Goal: Navigation & Orientation: Go to known website

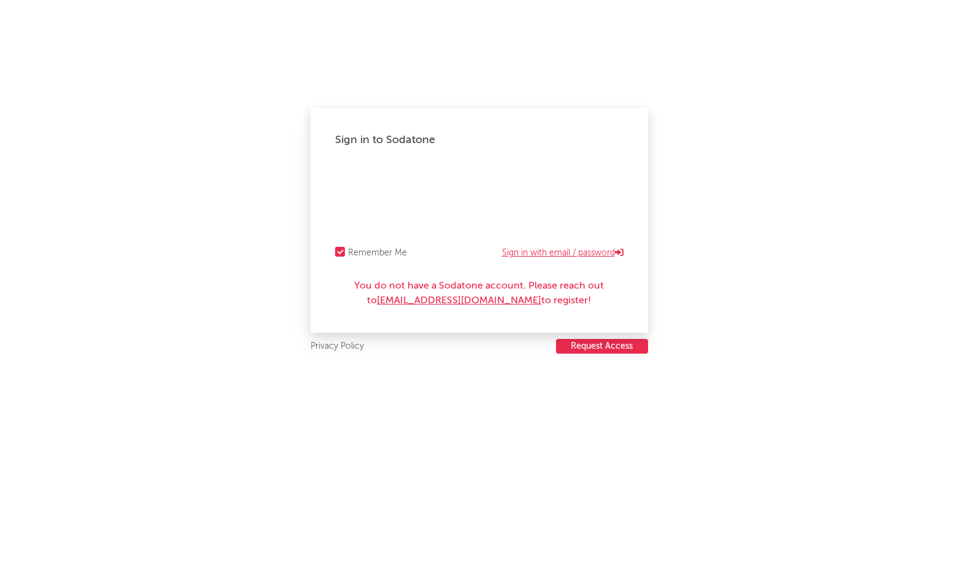
click at [604, 249] on link "Sign in with email / password" at bounding box center [562, 252] width 121 height 15
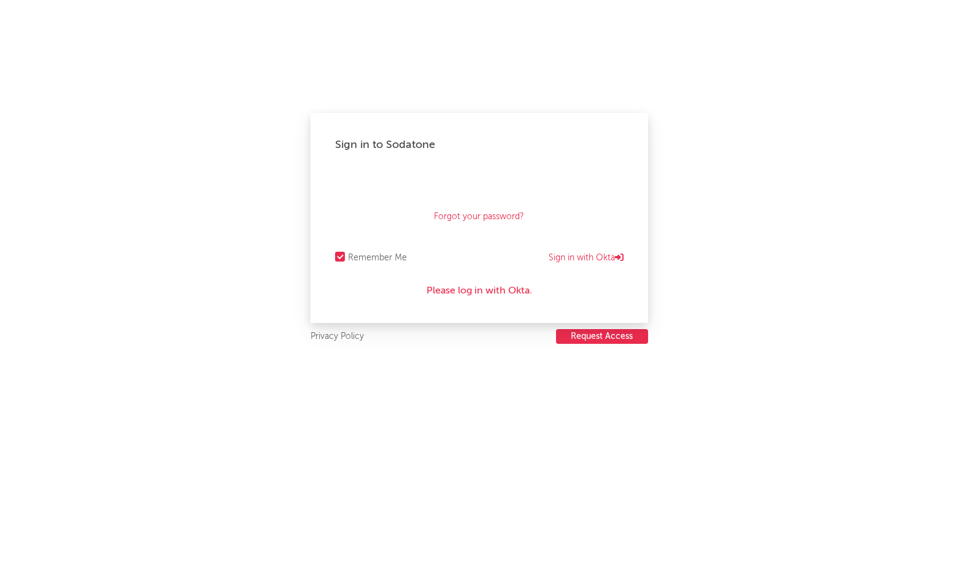
click at [497, 291] on div "Please log in with Okta." at bounding box center [479, 290] width 288 height 15
click at [598, 255] on link "Sign in with Okta" at bounding box center [585, 257] width 75 height 15
